Goal: Check status: Check status

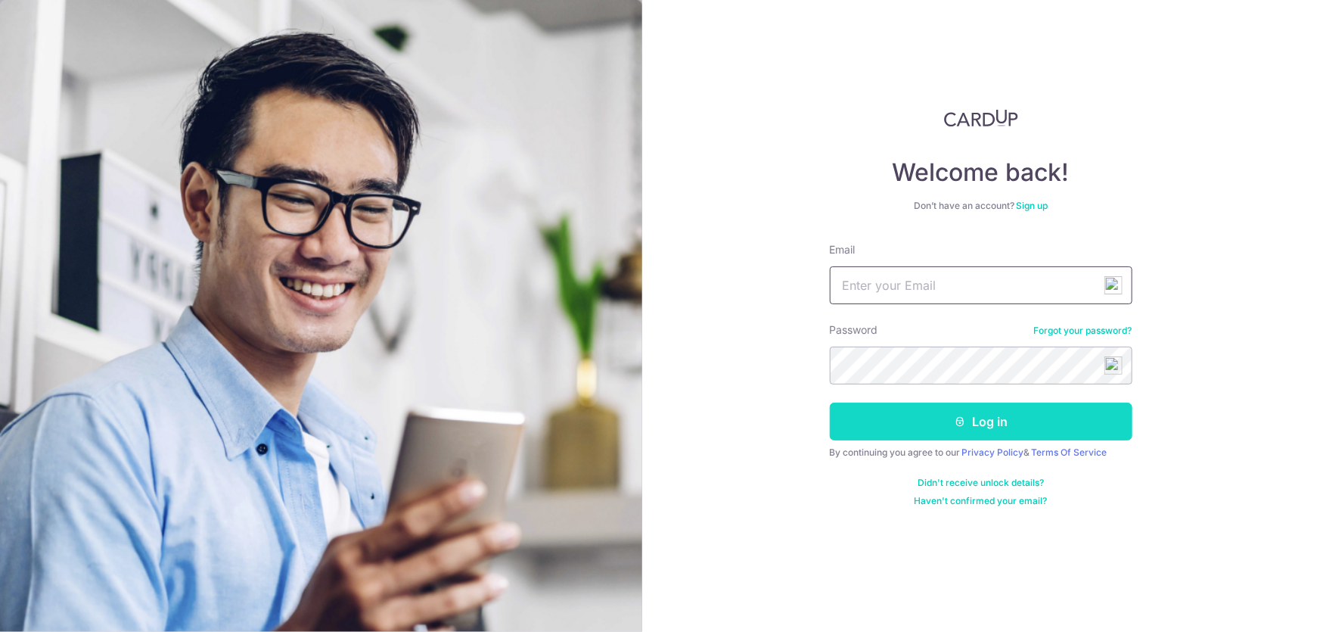
type input "[EMAIL_ADDRESS][DOMAIN_NAME]"
click at [1073, 416] on button "Log in" at bounding box center [981, 422] width 303 height 38
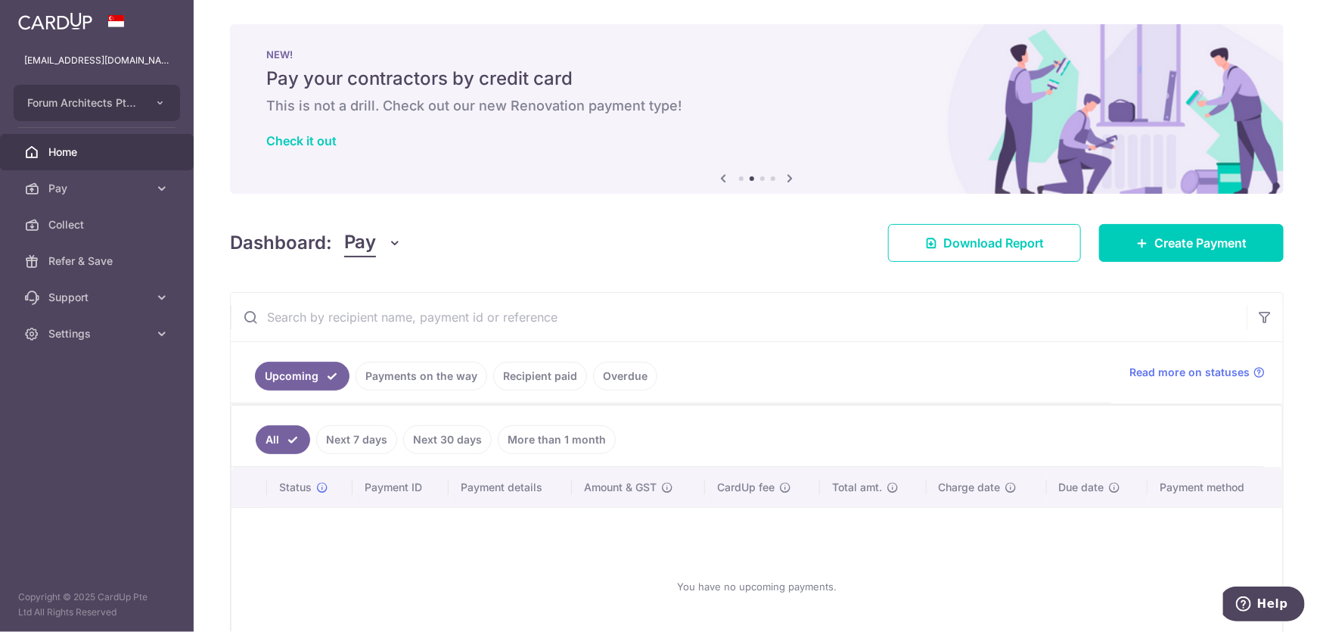
click at [516, 375] on link "Recipient paid" at bounding box center [540, 376] width 94 height 29
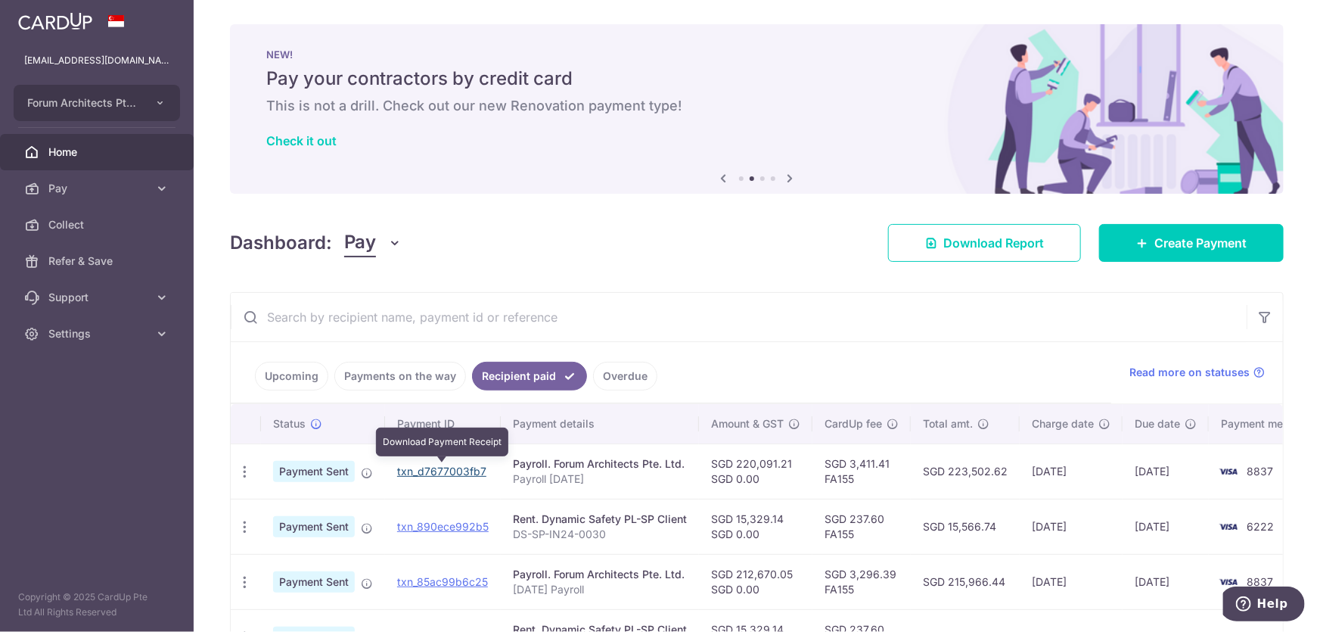
click at [418, 471] on link "txn_d7677003fb7" at bounding box center [441, 471] width 89 height 13
